Goal: Task Accomplishment & Management: Manage account settings

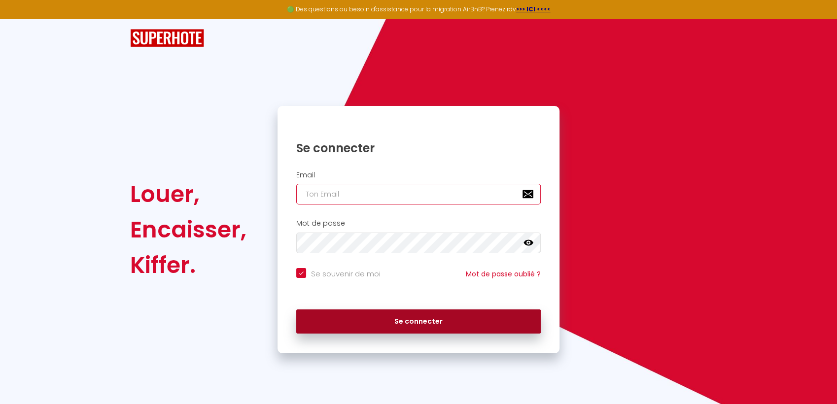
type input "[EMAIL_ADDRESS][DOMAIN_NAME]"
click at [391, 322] on button "Se connecter" at bounding box center [418, 322] width 245 height 25
checkbox input "true"
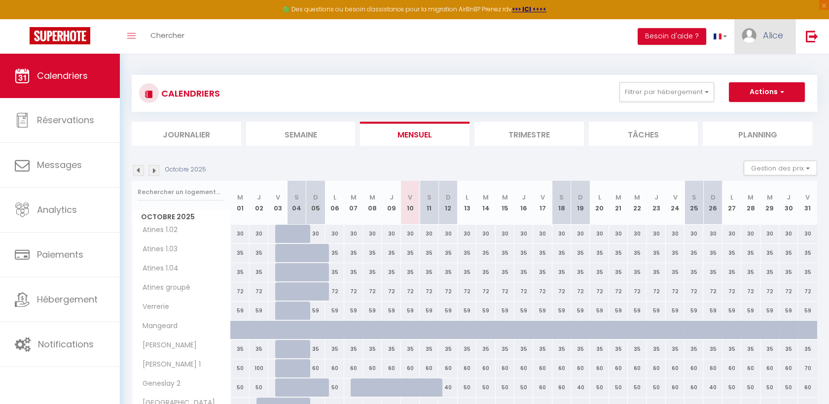
click at [763, 35] on span "Alice" at bounding box center [773, 35] width 20 height 12
click at [748, 71] on link "Paramètres" at bounding box center [756, 68] width 73 height 17
select select "fr"
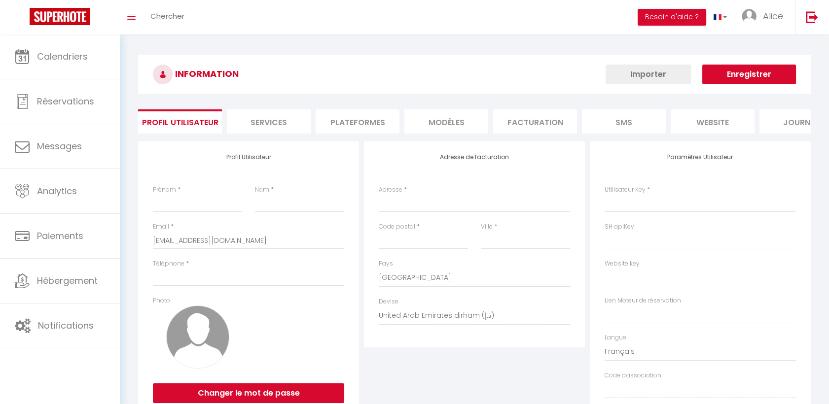
type input "Alice"
type input "Ameslon"
type input "[PHONE_NUMBER]"
type input "[STREET_ADDRESS]"
type input "72000"
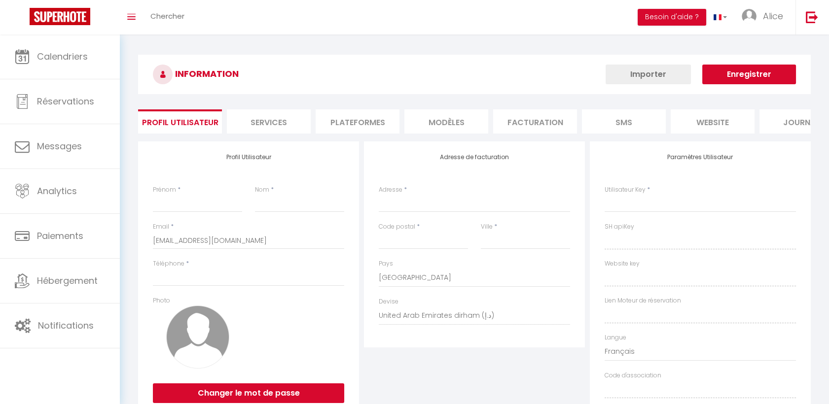
type input "LE MANS"
select select "28"
type input "NvJInv0pqJCrgw7OC7oFm3O7n"
type input "22lvb5JZe3mNX0khbaqU9ZZne"
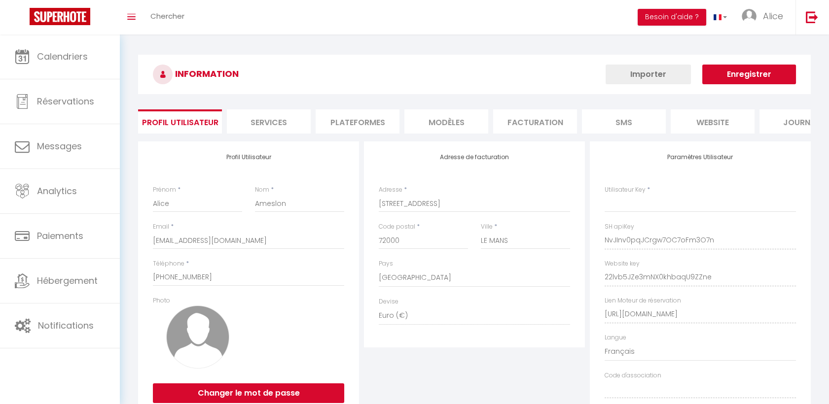
type input "NvJInv0pqJCrgw7OC7oFm3O7n"
type input "22lvb5JZe3mNX0khbaqU9ZZne"
type input "[URL][DOMAIN_NAME]"
select select "fr"
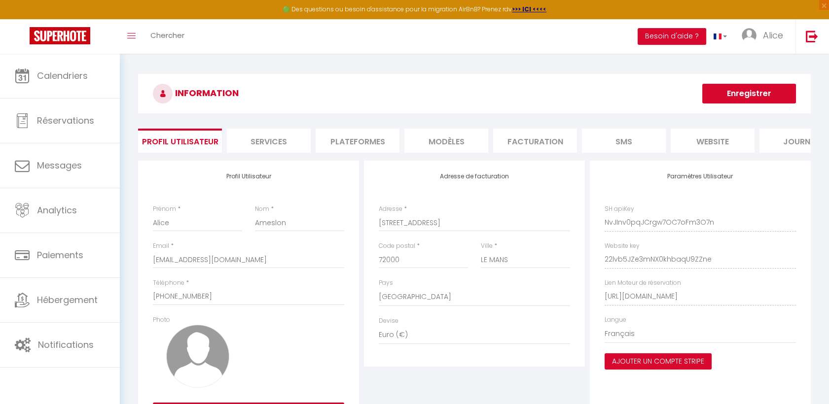
scroll to position [66, 0]
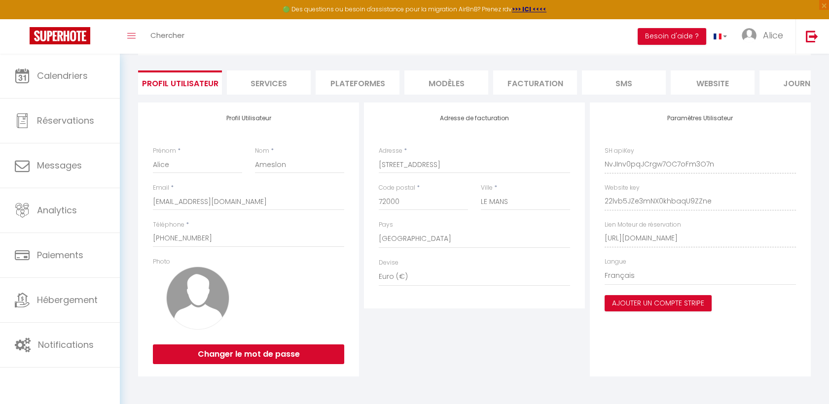
click at [538, 71] on li "Facturation" at bounding box center [535, 83] width 84 height 24
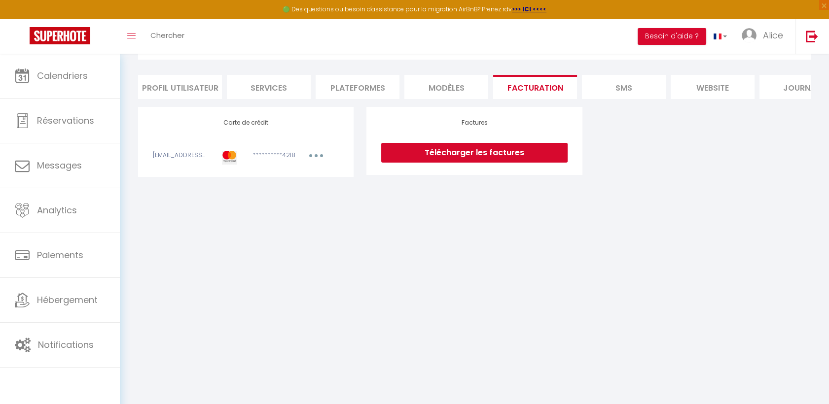
click at [476, 162] on link "Télécharger les factures" at bounding box center [474, 153] width 186 height 20
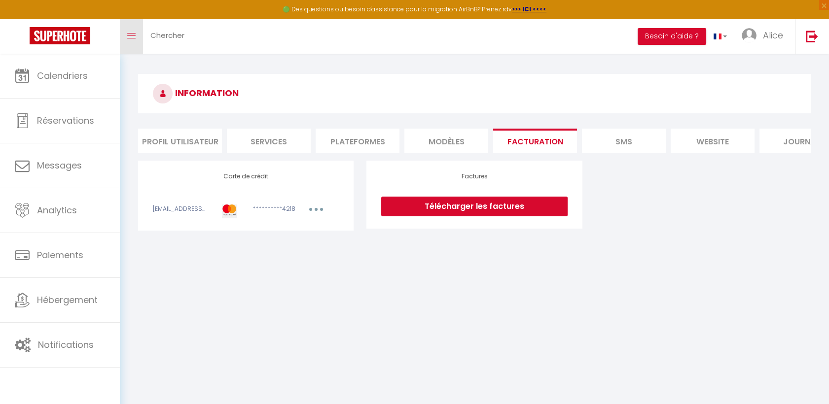
click at [131, 33] on icon "Toggle menubar" at bounding box center [131, 36] width 8 height 6
click at [186, 144] on li "Profil Utilisateur" at bounding box center [180, 141] width 84 height 24
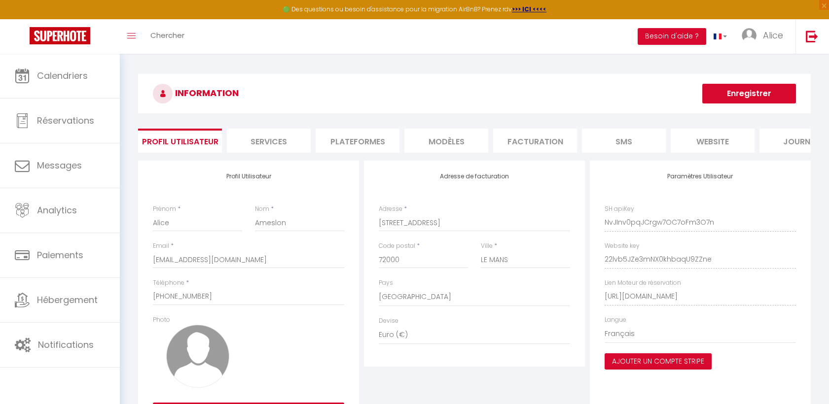
click at [796, 390] on div "Paramètres Utilisateur SH apiKey NvJInv0pqJCrgw7OC7oFm3O7n Website key 22lvb5JZ…" at bounding box center [700, 298] width 221 height 274
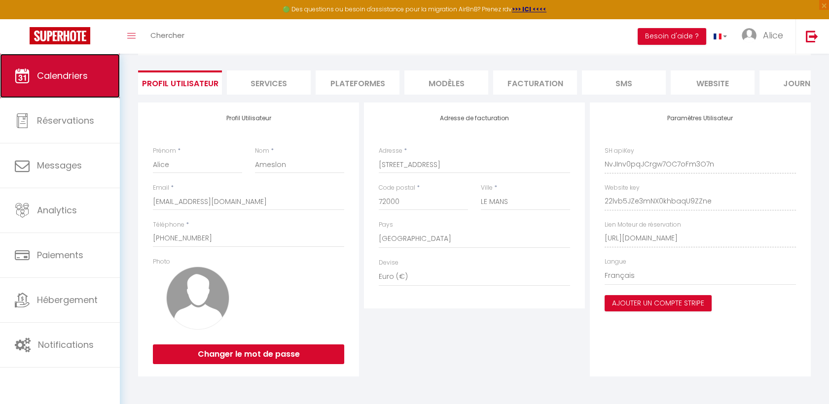
click at [47, 71] on span "Calendriers" at bounding box center [62, 76] width 51 height 12
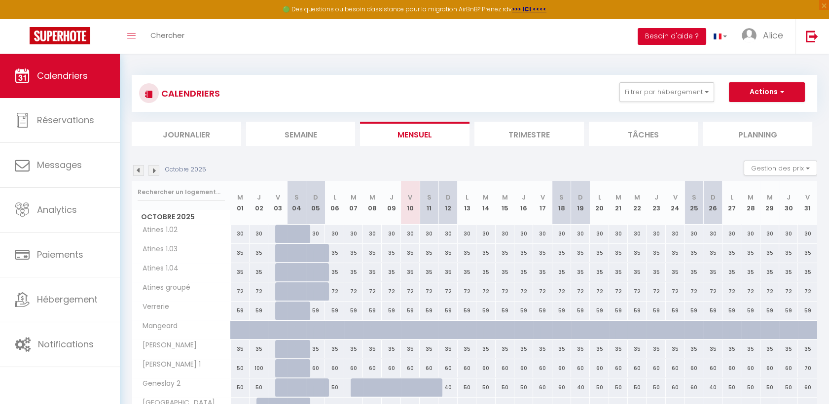
click at [674, 36] on button "Besoin d'aide ?" at bounding box center [672, 36] width 69 height 17
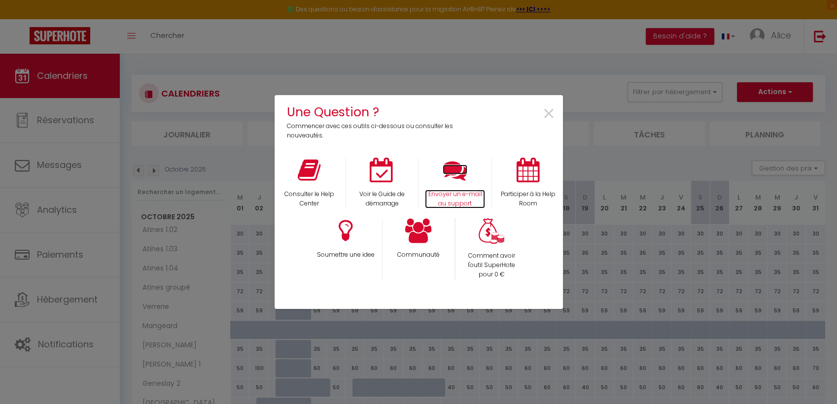
click at [451, 180] on icon at bounding box center [455, 170] width 25 height 25
